Goal: Task Accomplishment & Management: Manage account settings

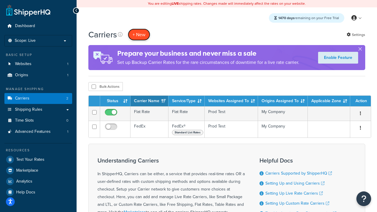
click at [139, 34] on button "+ New" at bounding box center [139, 35] width 22 height 12
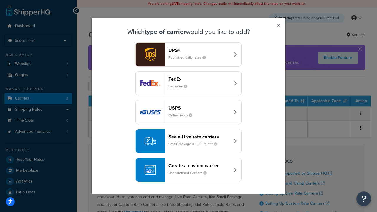
click at [189, 83] on div "FedEx List rates" at bounding box center [200, 83] width 62 height 14
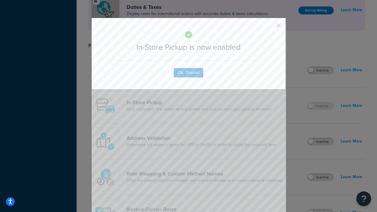
click at [270, 27] on button "button" at bounding box center [269, 27] width 1 height 1
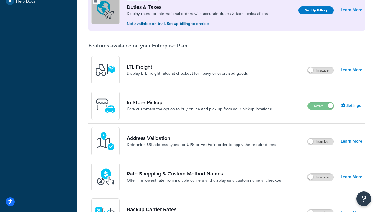
scroll to position [180, 0]
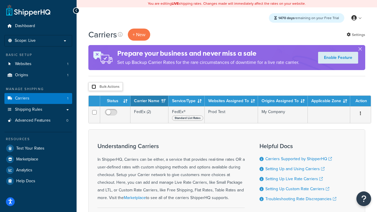
click at [94, 87] on input "checkbox" at bounding box center [94, 87] width 4 height 4
checkbox input "true"
click at [0, 0] on button "Delete" at bounding box center [0, 0] width 0 height 0
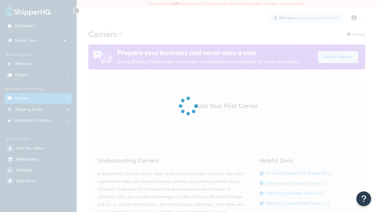
scroll to position [52, 0]
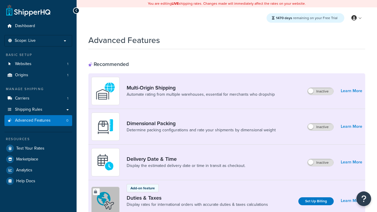
scroll to position [191, 0]
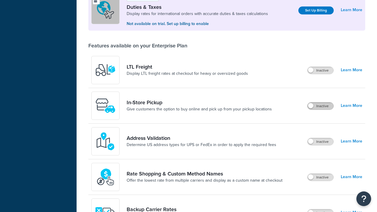
click at [321, 106] on label "Inactive" at bounding box center [321, 106] width 26 height 7
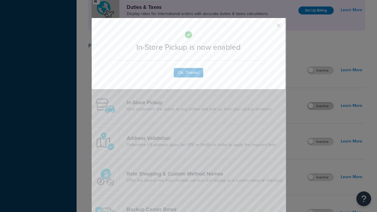
scroll to position [0, 0]
click at [270, 27] on button "button" at bounding box center [269, 27] width 1 height 1
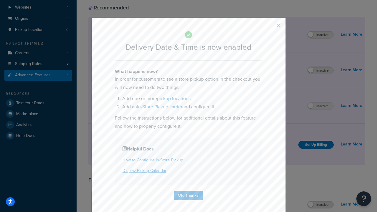
click at [270, 27] on button "button" at bounding box center [269, 27] width 1 height 1
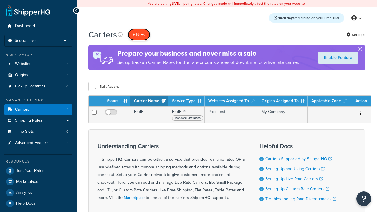
click at [139, 34] on button "+ New" at bounding box center [139, 35] width 22 height 12
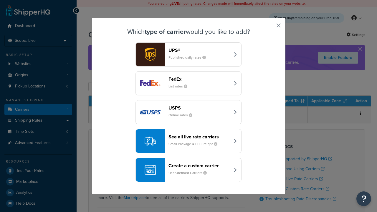
click at [189, 170] on div "Create a custom carrier User-defined Carriers" at bounding box center [200, 170] width 62 height 14
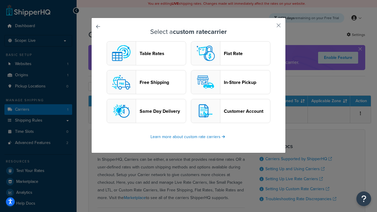
click at [231, 82] on header "In-Store Pickup" at bounding box center [247, 83] width 46 height 6
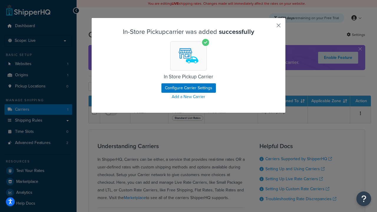
click at [270, 27] on button "button" at bounding box center [269, 27] width 1 height 1
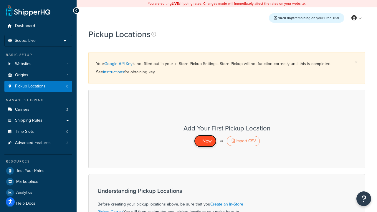
click at [205, 141] on span "+ New" at bounding box center [205, 141] width 13 height 7
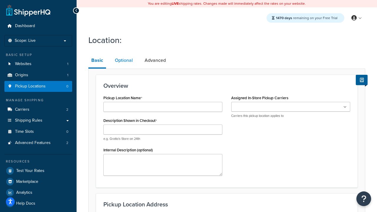
click at [124, 60] on link "Optional" at bounding box center [124, 60] width 24 height 14
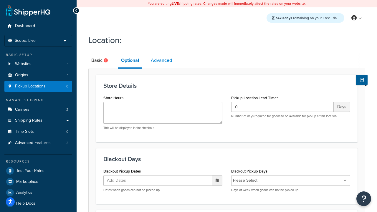
click at [162, 60] on link "Advanced" at bounding box center [161, 60] width 27 height 14
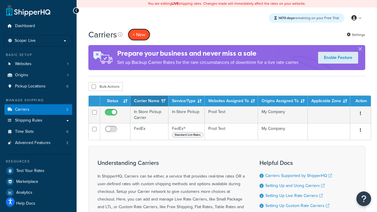
click at [139, 34] on button "+ New" at bounding box center [139, 35] width 22 height 12
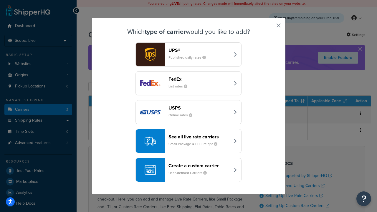
click at [189, 170] on div "Create a custom carrier User-defined Carriers" at bounding box center [200, 170] width 62 height 14
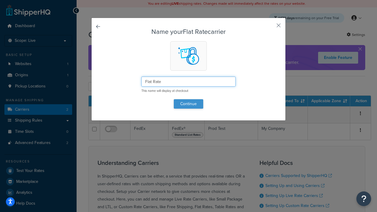
type input "Flat Rate"
click at [189, 104] on button "Continue" at bounding box center [188, 103] width 29 height 9
click at [270, 27] on button "button" at bounding box center [269, 27] width 1 height 1
